Goal: Transaction & Acquisition: Purchase product/service

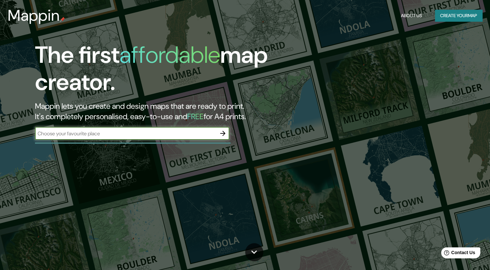
click at [107, 133] on input "text" at bounding box center [125, 133] width 181 height 7
type input "Floridablanca"
click at [227, 133] on button "button" at bounding box center [222, 133] width 13 height 13
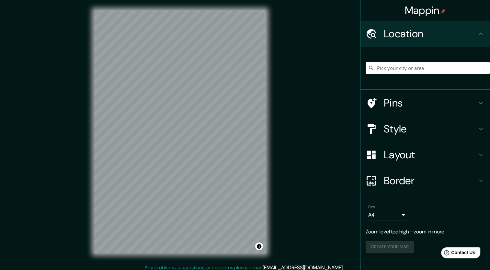
click at [406, 69] on input "Pick your city or area" at bounding box center [428, 68] width 124 height 12
click at [414, 34] on h4 "Location" at bounding box center [430, 33] width 93 height 13
click at [413, 34] on h4 "Location" at bounding box center [430, 33] width 93 height 13
click at [409, 71] on input "Pick your city or area" at bounding box center [428, 68] width 124 height 12
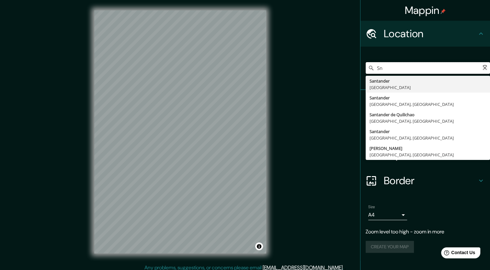
type input "S"
type input "Floridablanca, [GEOGRAPHIC_DATA], [GEOGRAPHIC_DATA]"
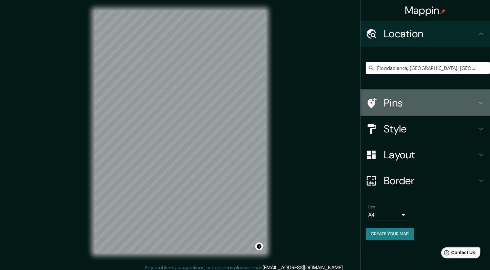
click at [424, 102] on h4 "Pins" at bounding box center [430, 103] width 93 height 13
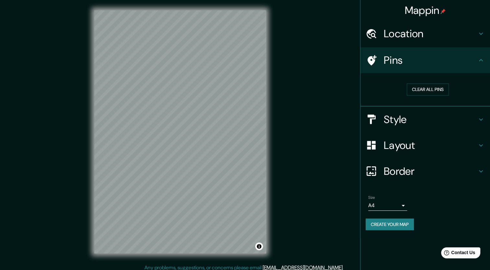
click at [422, 62] on h4 "Pins" at bounding box center [430, 60] width 93 height 13
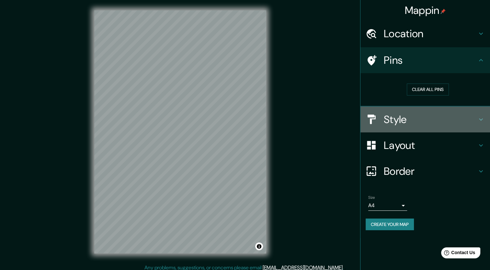
click at [421, 117] on h4 "Style" at bounding box center [430, 119] width 93 height 13
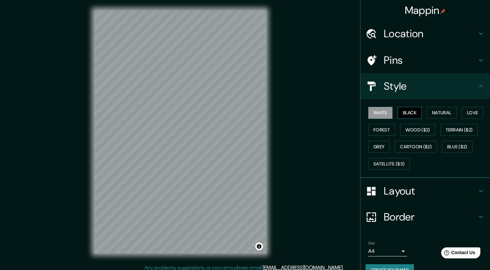
click at [405, 113] on button "Black" at bounding box center [410, 113] width 24 height 12
click at [380, 112] on button "White" at bounding box center [380, 113] width 24 height 12
click at [445, 114] on button "Natural" at bounding box center [442, 113] width 30 height 12
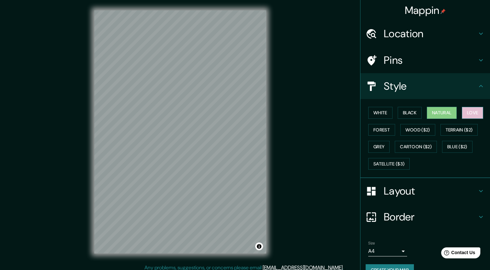
click at [477, 116] on button "Love" at bounding box center [472, 113] width 21 height 12
click at [468, 133] on button "Terrain ($2)" at bounding box center [460, 130] width 38 height 12
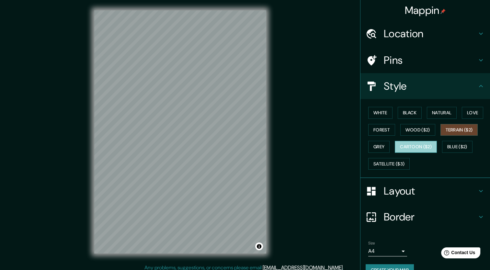
click at [425, 147] on button "Cartoon ($2)" at bounding box center [416, 147] width 42 height 12
click at [382, 146] on button "Grey" at bounding box center [378, 147] width 21 height 12
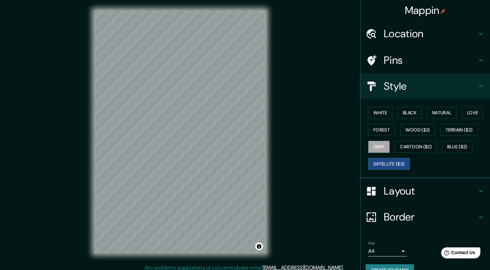
click at [396, 165] on button "Satellite ($3)" at bounding box center [388, 164] width 41 height 12
click at [379, 130] on button "Forest" at bounding box center [381, 130] width 27 height 12
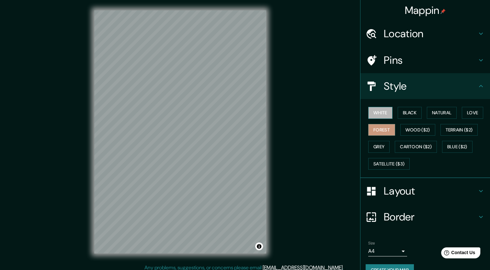
click at [382, 114] on button "White" at bounding box center [380, 113] width 24 height 12
click at [465, 217] on h4 "Border" at bounding box center [430, 217] width 93 height 13
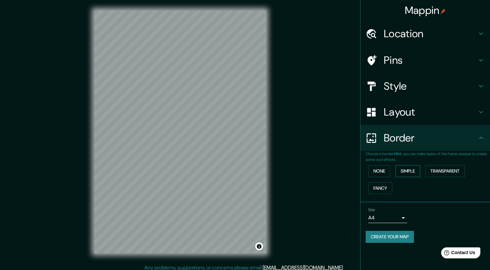
click at [413, 169] on button "Simple" at bounding box center [407, 171] width 25 height 12
click at [439, 172] on button "Transparent" at bounding box center [445, 171] width 40 height 12
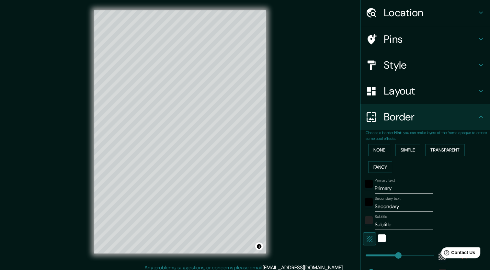
scroll to position [32, 0]
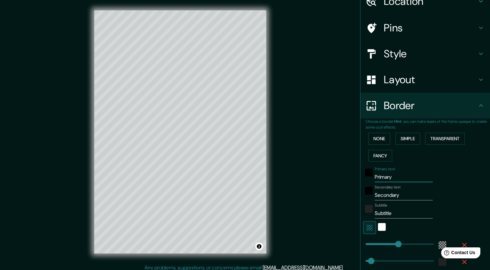
drag, startPoint x: 395, startPoint y: 176, endPoint x: 364, endPoint y: 179, distance: 30.6
click at [364, 179] on div "Primary text Primary" at bounding box center [416, 175] width 106 height 16
type input "255"
type input "42"
drag, startPoint x: 401, startPoint y: 194, endPoint x: 365, endPoint y: 197, distance: 36.4
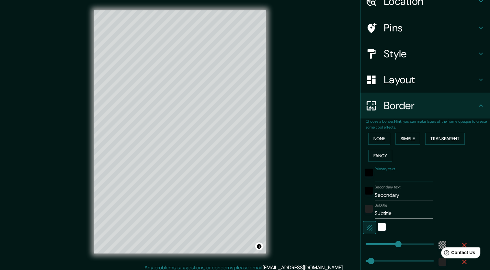
click at [365, 197] on div "Secondary text Secondary" at bounding box center [416, 193] width 106 height 16
type input "255"
type input "42"
drag, startPoint x: 389, startPoint y: 213, endPoint x: 364, endPoint y: 212, distance: 24.7
click at [364, 214] on div "Subtitle Subtitle" at bounding box center [416, 211] width 106 height 16
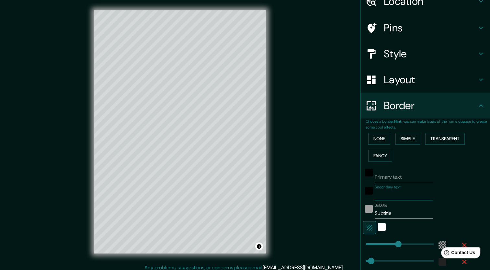
type input "255"
type input "42"
click at [380, 156] on button "Fancy" at bounding box center [380, 156] width 24 height 12
click at [375, 139] on button "None" at bounding box center [379, 139] width 22 height 12
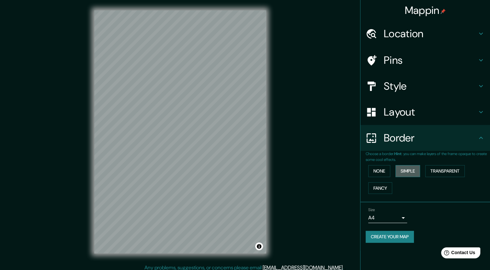
click at [415, 171] on button "Simple" at bounding box center [407, 171] width 25 height 12
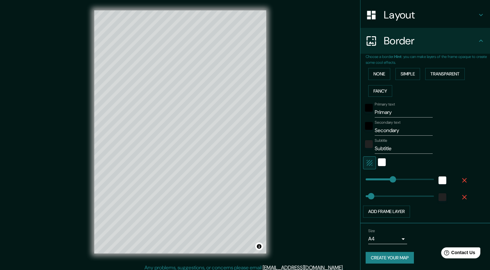
scroll to position [4, 0]
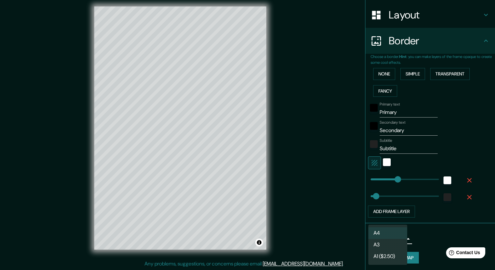
click at [396, 239] on body "Mappin Location [GEOGRAPHIC_DATA], [GEOGRAPHIC_DATA], [GEOGRAPHIC_DATA] Pins St…" at bounding box center [247, 131] width 495 height 270
click at [429, 221] on div at bounding box center [247, 135] width 495 height 270
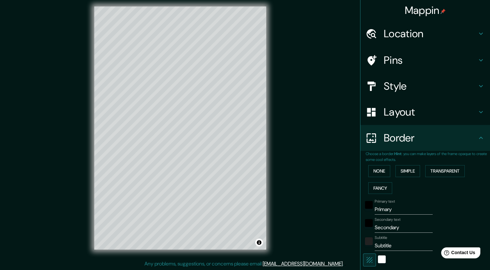
scroll to position [0, 0]
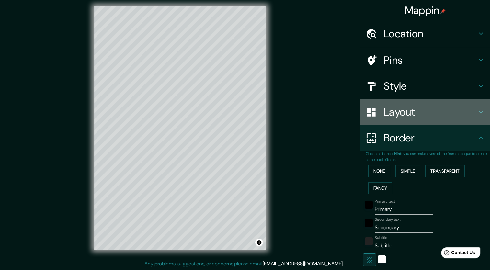
click at [408, 113] on h4 "Layout" at bounding box center [430, 112] width 93 height 13
type input "212"
type input "42"
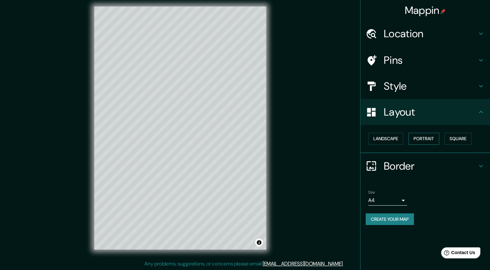
click at [430, 141] on button "Portrait" at bounding box center [423, 139] width 31 height 12
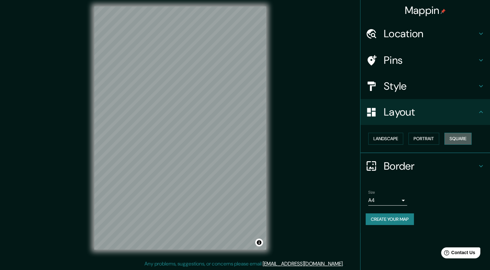
click at [461, 142] on button "Square" at bounding box center [457, 139] width 27 height 12
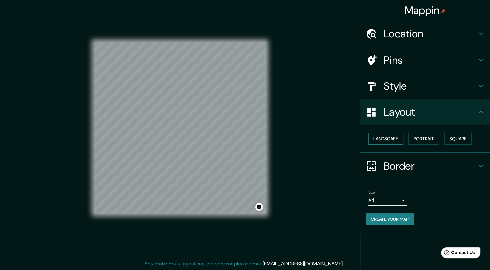
drag, startPoint x: 368, startPoint y: 136, endPoint x: 374, endPoint y: 137, distance: 6.9
click at [368, 136] on div "Landscape [GEOGRAPHIC_DATA]" at bounding box center [428, 138] width 124 height 17
click at [387, 139] on button "Landscape" at bounding box center [385, 139] width 35 height 12
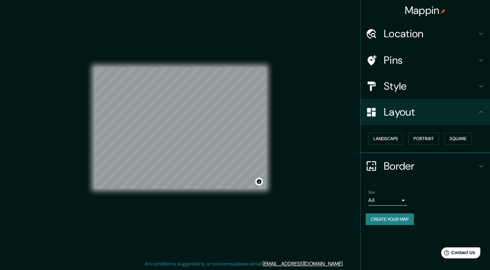
click at [408, 163] on h4 "Border" at bounding box center [430, 166] width 93 height 13
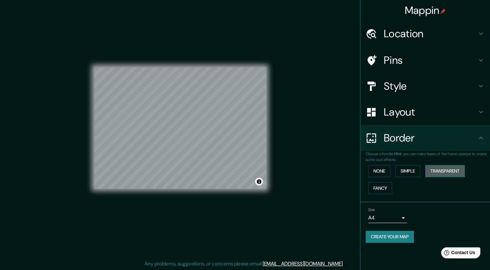
click at [448, 173] on button "Transparent" at bounding box center [445, 171] width 40 height 12
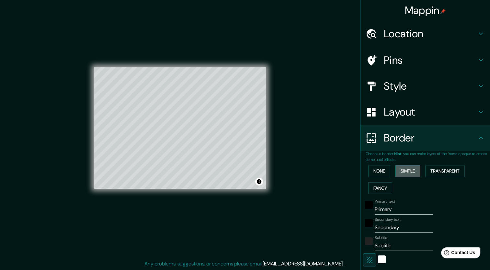
click at [397, 174] on button "Simple" at bounding box center [407, 171] width 25 height 12
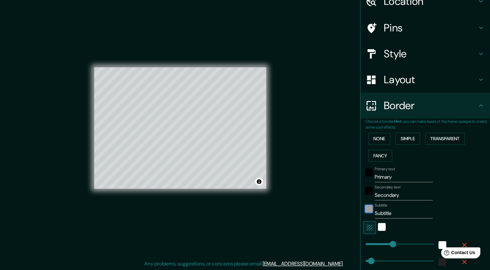
click at [365, 212] on div "color-222222" at bounding box center [369, 209] width 8 height 8
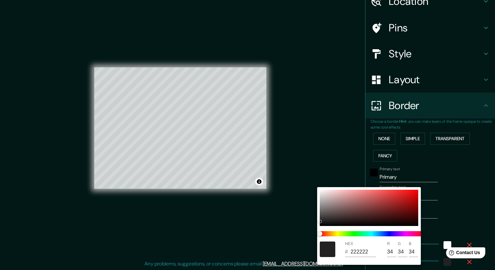
click at [453, 205] on div at bounding box center [247, 135] width 495 height 270
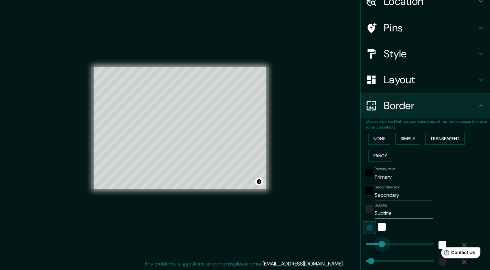
type input "0"
drag, startPoint x: 385, startPoint y: 245, endPoint x: 360, endPoint y: 244, distance: 25.6
type input "42"
type input "167"
drag, startPoint x: 361, startPoint y: 243, endPoint x: 382, endPoint y: 243, distance: 20.7
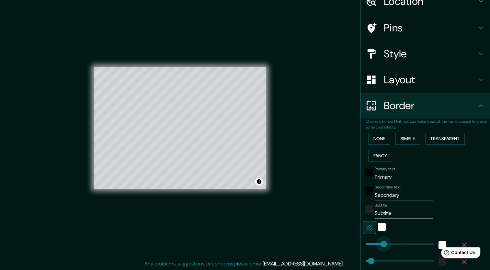
type input "42"
type input "44"
drag, startPoint x: 382, startPoint y: 243, endPoint x: 366, endPoint y: 240, distance: 16.0
type input "42"
type input "0"
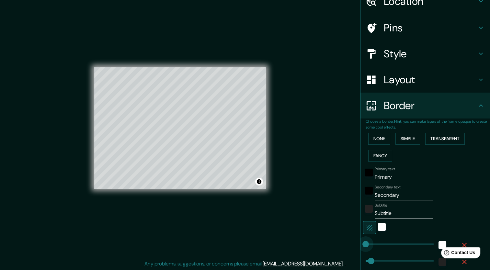
drag, startPoint x: 367, startPoint y: 243, endPoint x: 354, endPoint y: 244, distance: 13.3
type input "213"
drag, startPoint x: 369, startPoint y: 260, endPoint x: 388, endPoint y: 263, distance: 19.3
type input "0"
drag, startPoint x: 388, startPoint y: 263, endPoint x: 348, endPoint y: 260, distance: 40.2
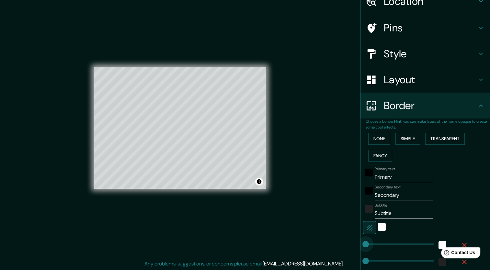
type input "16"
drag, startPoint x: 360, startPoint y: 244, endPoint x: 363, endPoint y: 245, distance: 3.4
drag, startPoint x: 396, startPoint y: 213, endPoint x: 360, endPoint y: 212, distance: 36.3
click at [363, 212] on div "Subtitle Subtitle" at bounding box center [416, 211] width 106 height 16
drag, startPoint x: 402, startPoint y: 195, endPoint x: 356, endPoint y: 197, distance: 45.7
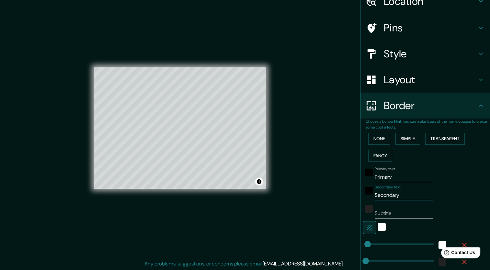
click at [361, 197] on div "Choose a border. Hint : you can make layers of the frame opaque to create some …" at bounding box center [426, 204] width 130 height 170
drag, startPoint x: 395, startPoint y: 177, endPoint x: 370, endPoint y: 178, distance: 24.7
click at [375, 178] on input "Primary" at bounding box center [404, 177] width 58 height 10
click at [379, 228] on div "white" at bounding box center [382, 227] width 8 height 8
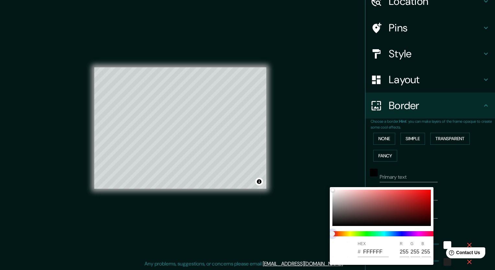
click at [347, 234] on span at bounding box center [384, 233] width 104 height 5
click at [368, 235] on span at bounding box center [384, 233] width 104 height 5
click at [387, 236] on span at bounding box center [384, 233] width 104 height 5
drag, startPoint x: 333, startPoint y: 234, endPoint x: 351, endPoint y: 234, distance: 18.8
click at [351, 234] on span at bounding box center [384, 233] width 104 height 5
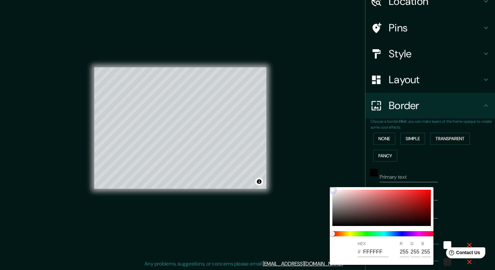
type input "8E5C5C"
type input "142"
type input "92"
click at [367, 206] on div at bounding box center [381, 208] width 98 height 36
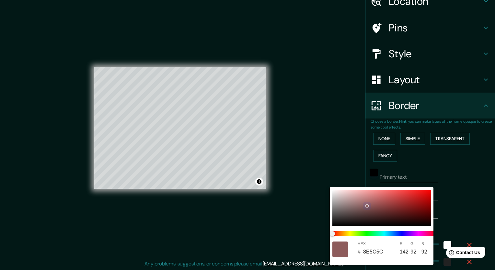
click at [400, 207] on div at bounding box center [381, 208] width 98 height 36
type input "892A2A"
type input "137"
type input "42"
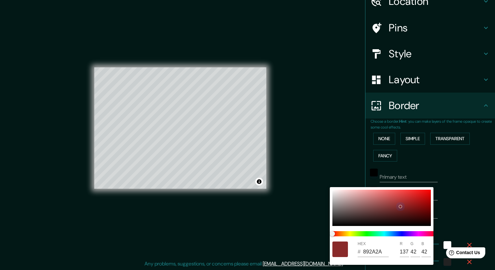
type input "F1ECEC"
type input "241"
type input "236"
type input "FAFAFA"
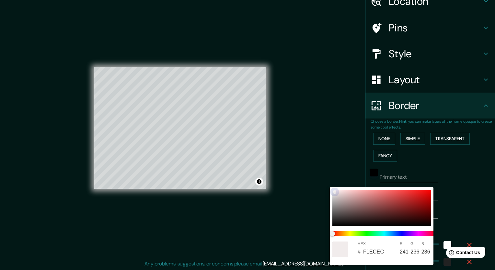
type input "250"
click at [332, 190] on div at bounding box center [381, 208] width 98 height 36
click at [457, 189] on div at bounding box center [247, 135] width 495 height 270
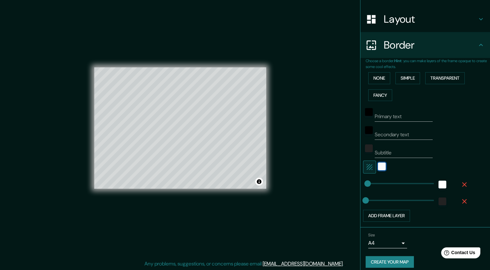
scroll to position [97, 0]
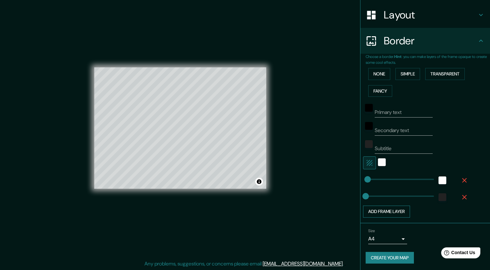
click at [390, 213] on button "Add frame layer" at bounding box center [386, 212] width 47 height 12
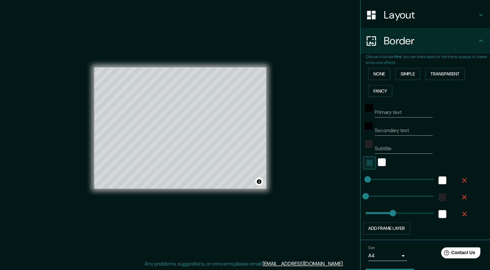
type input "212"
click at [461, 179] on icon "button" at bounding box center [465, 181] width 8 height 8
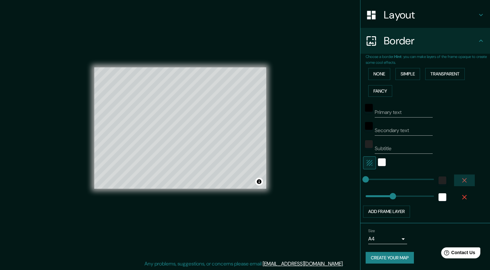
click at [461, 181] on icon "button" at bounding box center [465, 181] width 8 height 8
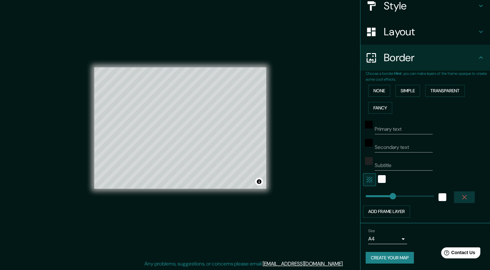
click at [461, 195] on icon "button" at bounding box center [465, 197] width 8 height 8
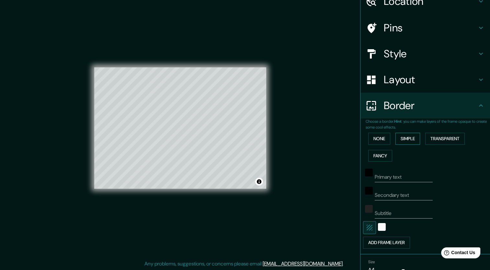
scroll to position [0, 0]
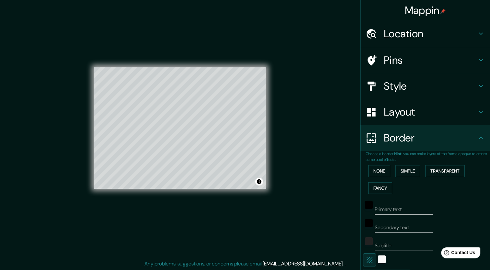
click at [414, 64] on h4 "Pins" at bounding box center [430, 60] width 93 height 13
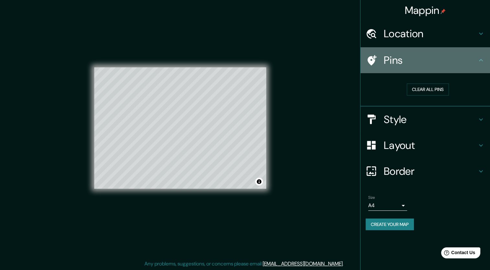
click at [414, 64] on h4 "Pins" at bounding box center [430, 60] width 93 height 13
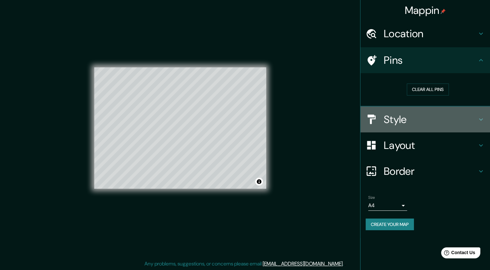
click at [473, 114] on h4 "Style" at bounding box center [430, 119] width 93 height 13
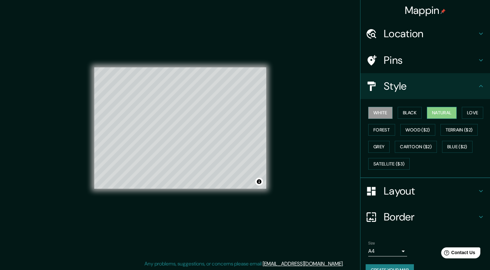
click at [450, 114] on button "Natural" at bounding box center [442, 113] width 30 height 12
click at [381, 113] on button "White" at bounding box center [380, 113] width 24 height 12
click at [259, 185] on button "Toggle attribution" at bounding box center [259, 182] width 8 height 8
click at [260, 183] on button "Toggle attribution" at bounding box center [259, 182] width 8 height 8
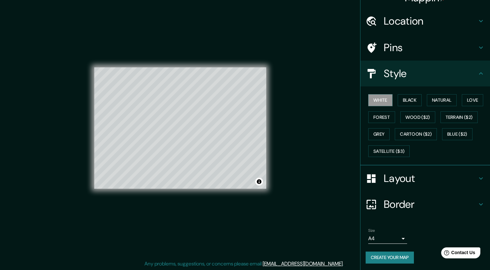
click at [410, 199] on h4 "Border" at bounding box center [430, 204] width 93 height 13
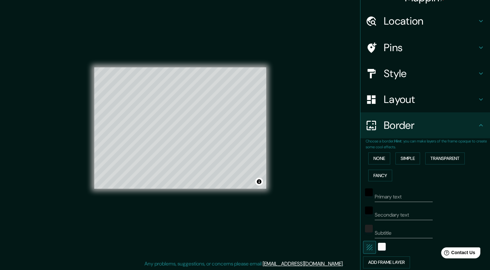
scroll to position [63, 0]
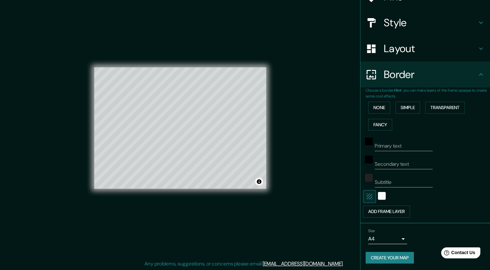
click at [366, 196] on icon "button" at bounding box center [370, 197] width 8 height 8
click at [368, 198] on button "button" at bounding box center [369, 196] width 13 height 13
click at [368, 198] on icon "button" at bounding box center [370, 197] width 8 height 8
